Goal: Contribute content

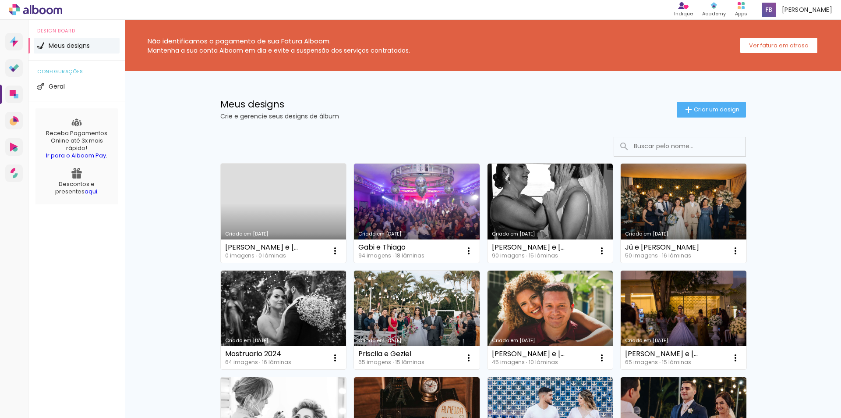
click at [281, 213] on link "Criado em [DATE]" at bounding box center [284, 212] width 126 height 99
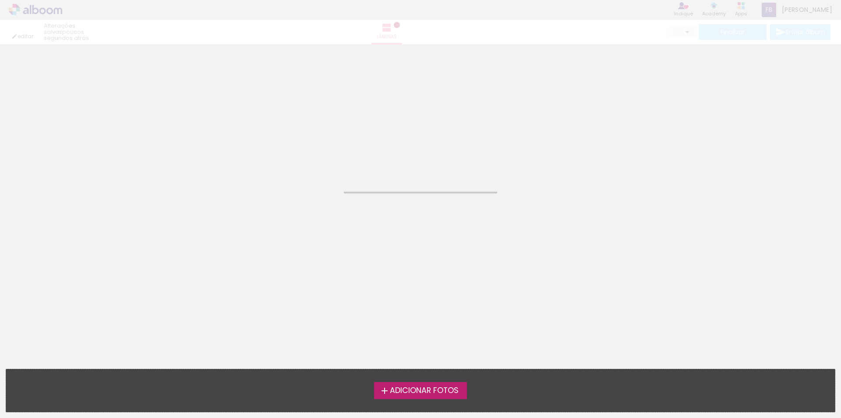
click at [281, 213] on neon-animated-pages "Confirmar Cancelar" at bounding box center [420, 230] width 841 height 373
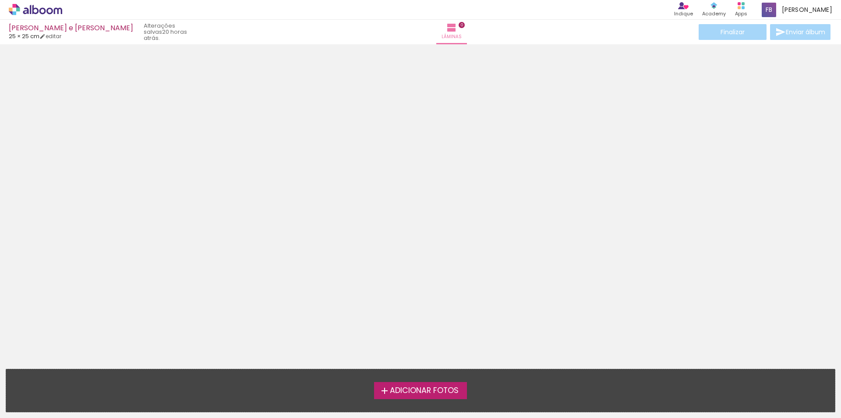
click at [412, 387] on span "Adicionar Fotos" at bounding box center [424, 391] width 69 height 8
click at [0, 0] on input "file" at bounding box center [0, 0] width 0 height 0
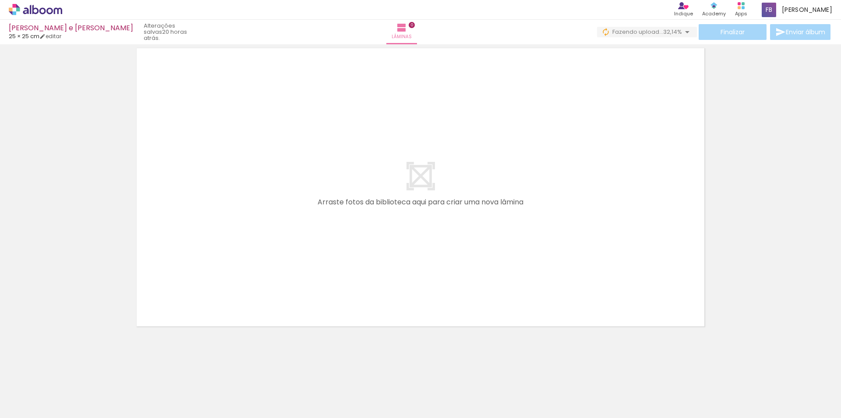
scroll to position [0, 1303]
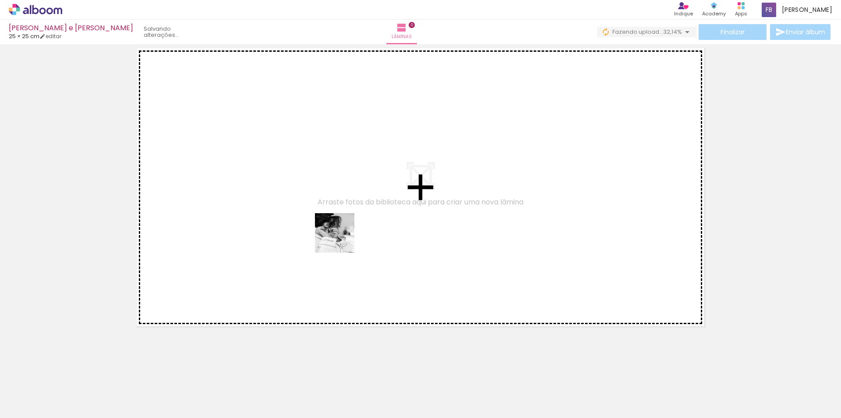
drag, startPoint x: 495, startPoint y: 401, endPoint x: 334, endPoint y: 234, distance: 231.5
click at [334, 234] on quentale-workspace at bounding box center [420, 209] width 841 height 418
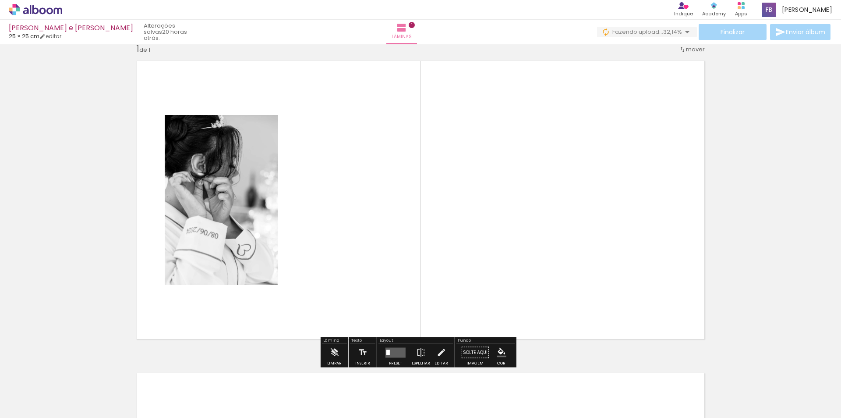
scroll to position [11, 0]
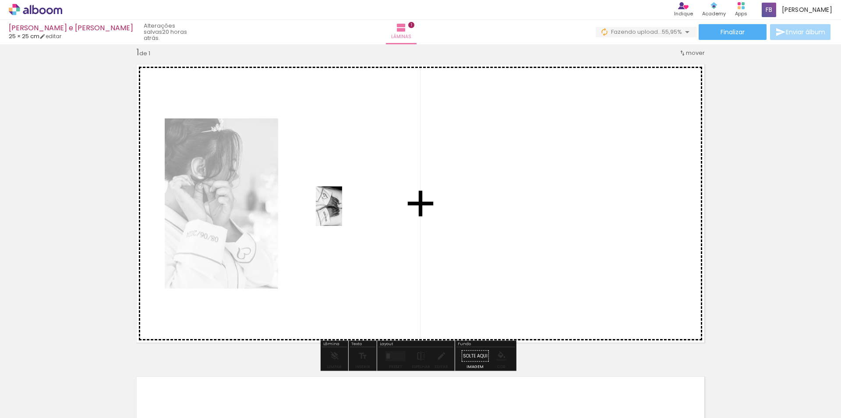
drag, startPoint x: 256, startPoint y: 393, endPoint x: 342, endPoint y: 213, distance: 199.1
click at [342, 213] on quentale-workspace at bounding box center [420, 209] width 841 height 418
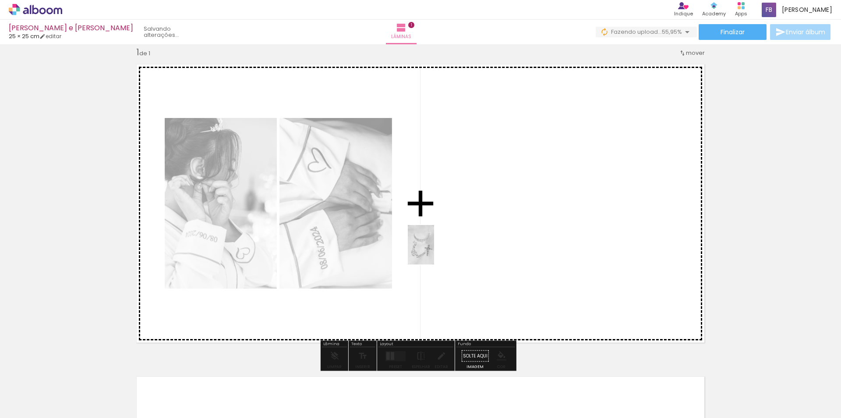
drag, startPoint x: 210, startPoint y: 397, endPoint x: 440, endPoint y: 246, distance: 275.3
click at [440, 246] on quentale-workspace at bounding box center [420, 209] width 841 height 418
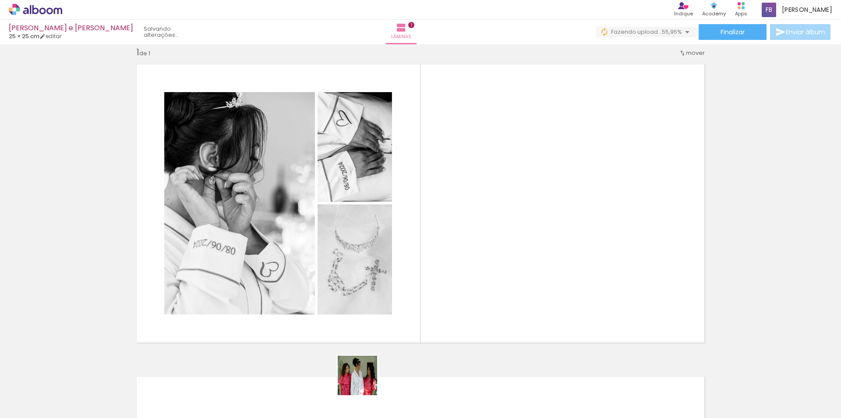
drag, startPoint x: 355, startPoint y: 394, endPoint x: 527, endPoint y: 230, distance: 237.4
click at [527, 230] on quentale-workspace at bounding box center [420, 209] width 841 height 418
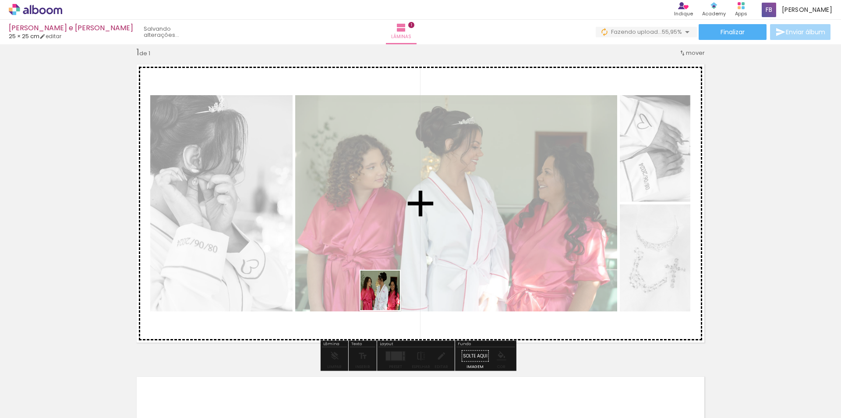
drag, startPoint x: 395, startPoint y: 394, endPoint x: 389, endPoint y: 257, distance: 136.9
click at [389, 257] on quentale-workspace at bounding box center [420, 209] width 841 height 418
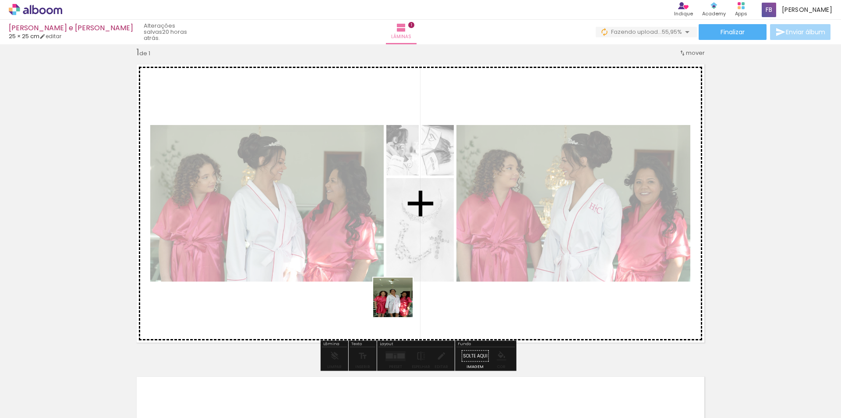
drag, startPoint x: 454, startPoint y: 397, endPoint x: 357, endPoint y: 241, distance: 183.0
click at [357, 241] on quentale-workspace at bounding box center [420, 209] width 841 height 418
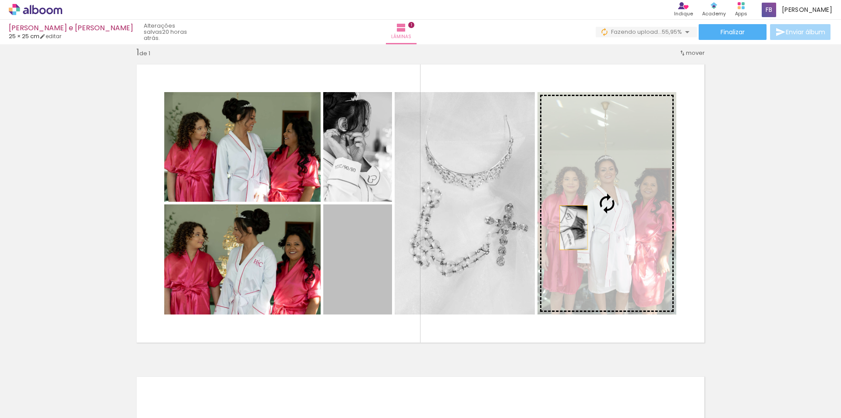
drag, startPoint x: 356, startPoint y: 270, endPoint x: 574, endPoint y: 226, distance: 222.1
click at [0, 0] on slot at bounding box center [0, 0] width 0 height 0
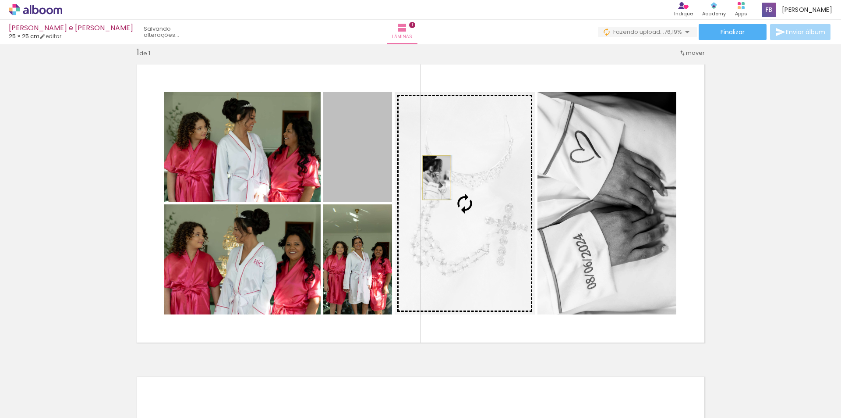
drag, startPoint x: 363, startPoint y: 163, endPoint x: 433, endPoint y: 178, distance: 71.7
click at [0, 0] on slot at bounding box center [0, 0] width 0 height 0
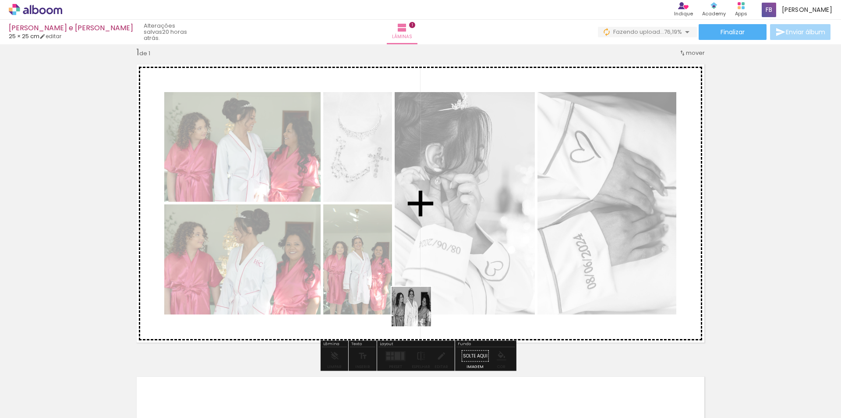
drag, startPoint x: 314, startPoint y: 399, endPoint x: 461, endPoint y: 292, distance: 181.5
click at [461, 292] on quentale-workspace at bounding box center [420, 209] width 841 height 418
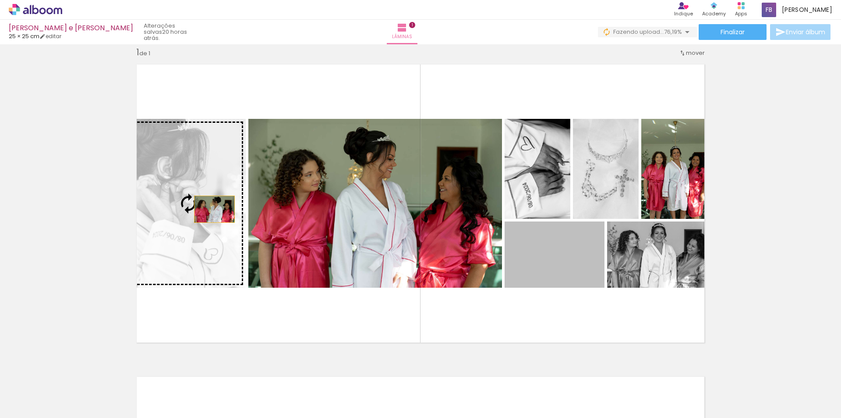
drag, startPoint x: 547, startPoint y: 266, endPoint x: 211, endPoint y: 209, distance: 340.5
click at [0, 0] on slot at bounding box center [0, 0] width 0 height 0
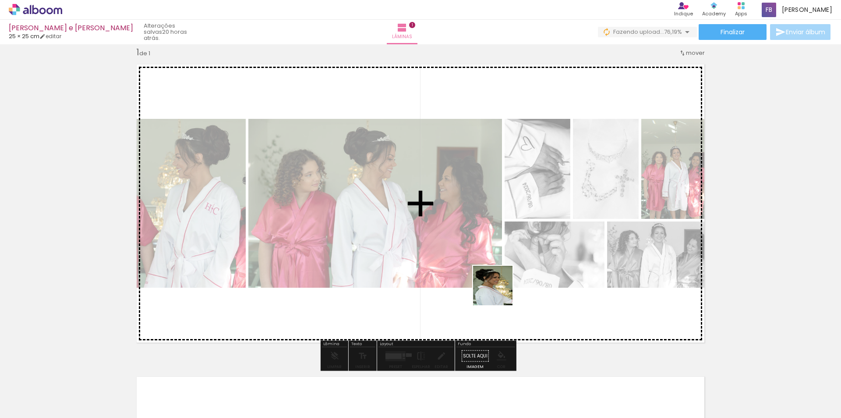
drag, startPoint x: 560, startPoint y: 396, endPoint x: 491, endPoint y: 261, distance: 151.9
click at [491, 261] on quentale-workspace at bounding box center [420, 209] width 841 height 418
